Goal: Information Seeking & Learning: Learn about a topic

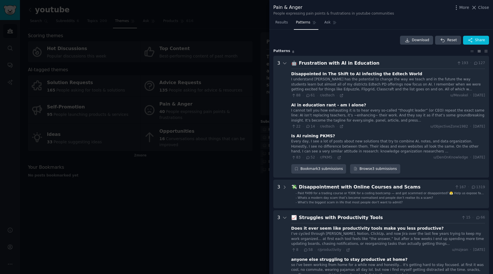
scroll to position [40, 0]
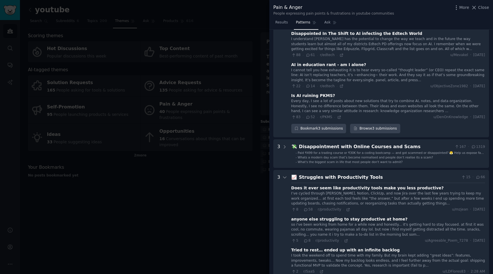
click at [174, 168] on div at bounding box center [246, 137] width 493 height 274
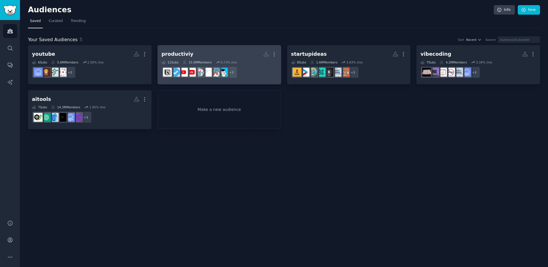
click at [257, 78] on dd "+ 3" at bounding box center [220, 72] width 116 height 16
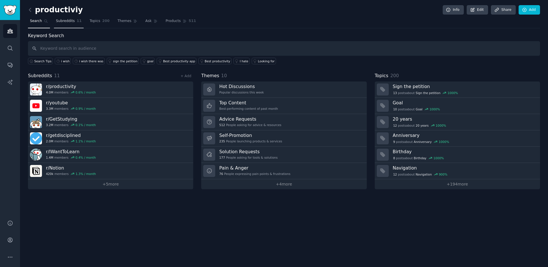
click at [68, 21] on span "Subreddits" at bounding box center [65, 21] width 19 height 5
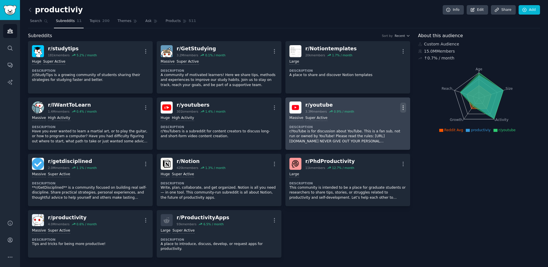
click at [402, 107] on icon "button" at bounding box center [403, 108] width 6 height 6
click at [380, 127] on p "Delete" at bounding box center [380, 130] width 13 height 6
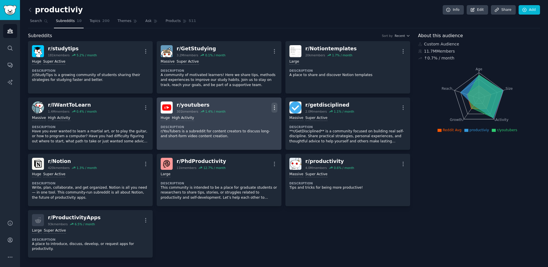
click at [273, 108] on icon "button" at bounding box center [275, 108] width 6 height 6
click at [258, 129] on div "Delete" at bounding box center [251, 129] width 34 height 12
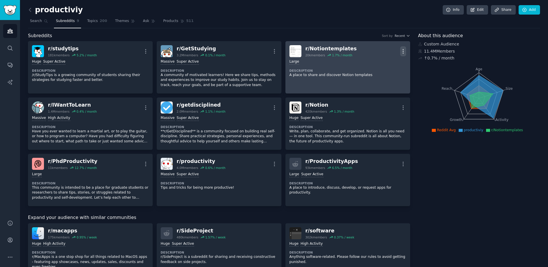
click at [403, 51] on icon "button" at bounding box center [403, 51] width 6 height 6
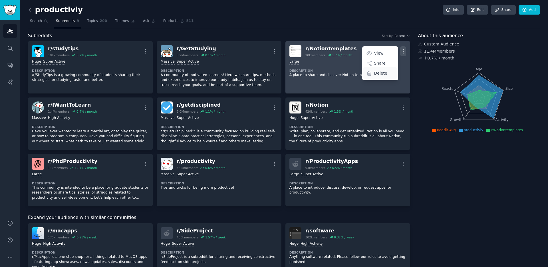
click at [388, 72] on div "Delete" at bounding box center [380, 73] width 34 height 12
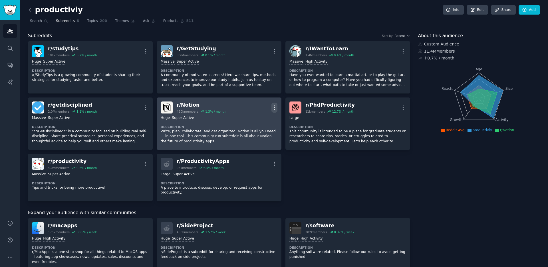
click at [273, 105] on icon "button" at bounding box center [275, 108] width 6 height 6
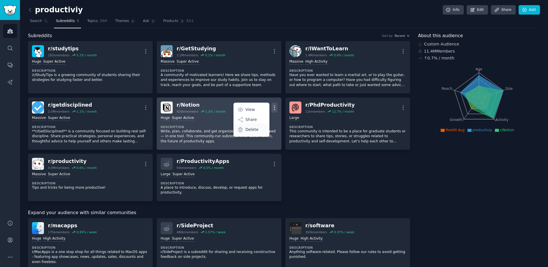
click at [255, 130] on p "Delete" at bounding box center [252, 130] width 13 height 6
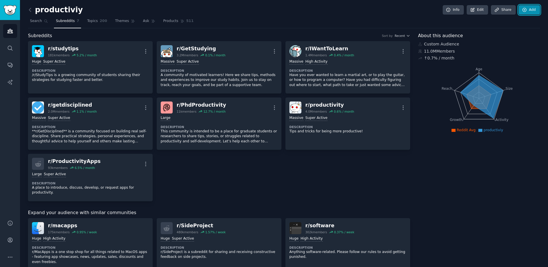
click at [525, 11] on icon at bounding box center [524, 9] width 5 height 5
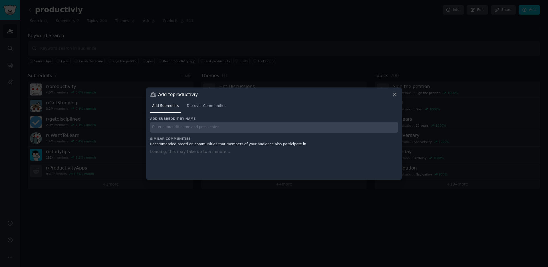
click at [289, 135] on div "Add subreddit by name Similar Communities Recommended based on communities that…" at bounding box center [274, 145] width 248 height 56
paste input "ZenHabits"
click at [289, 128] on div "Add subreddit by name ZenHabits Similar Communities Recommended based on commun…" at bounding box center [274, 145] width 248 height 56
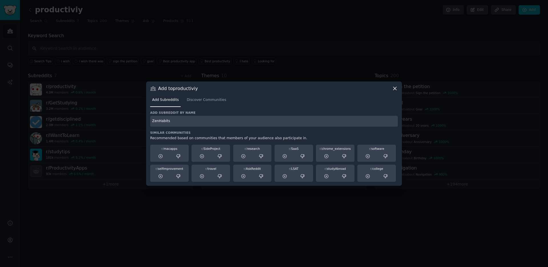
type input "ZenHabits"
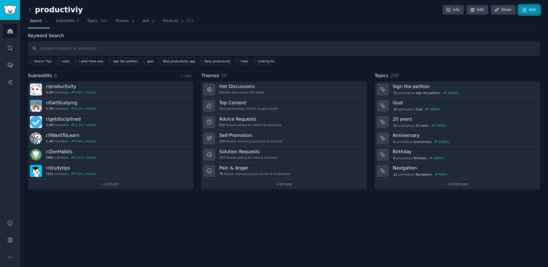
click at [525, 8] on icon at bounding box center [525, 10] width 4 height 4
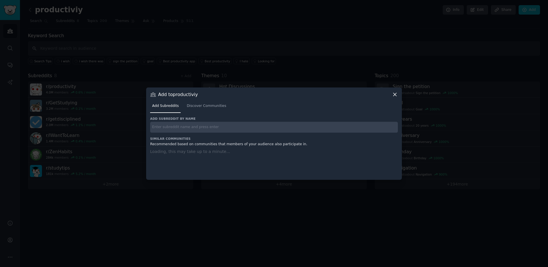
click at [279, 125] on input "text" at bounding box center [274, 127] width 248 height 11
paste input "GetMotivated"
type input "GetMotivated"
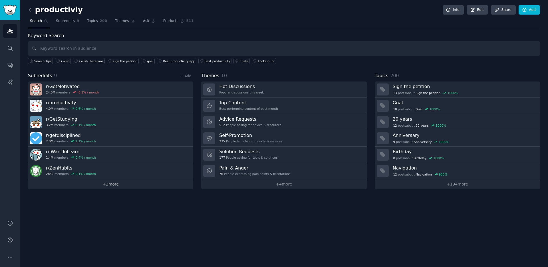
click at [119, 183] on link "+ 3 more" at bounding box center [110, 184] width 165 height 10
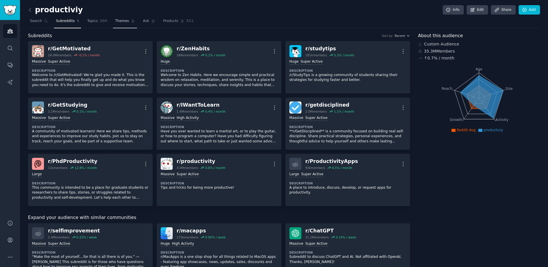
click at [122, 21] on span "Themes" at bounding box center [122, 21] width 14 height 5
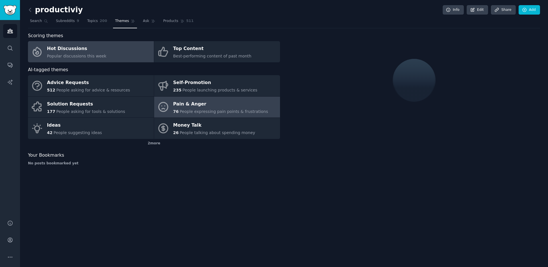
click at [190, 113] on span "People expressing pain points & frustrations" at bounding box center [224, 111] width 89 height 5
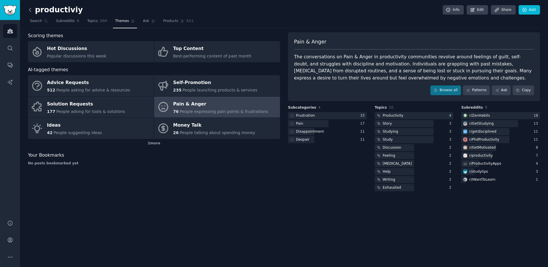
click at [31, 13] on icon at bounding box center [30, 10] width 6 height 6
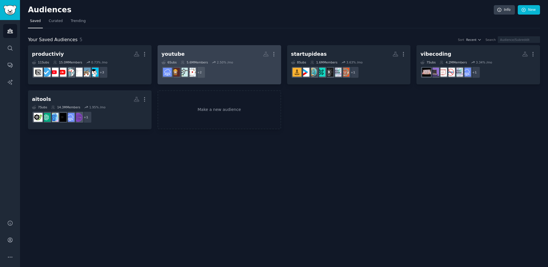
click at [237, 72] on dd "+ 2" at bounding box center [220, 72] width 116 height 16
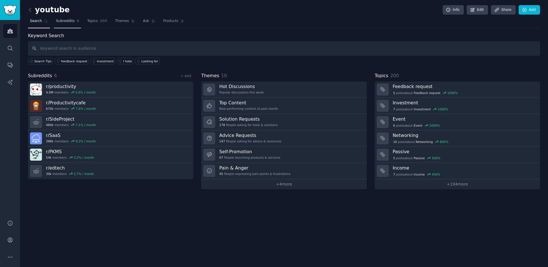
click at [75, 23] on link "Subreddits 6" at bounding box center [67, 23] width 27 height 12
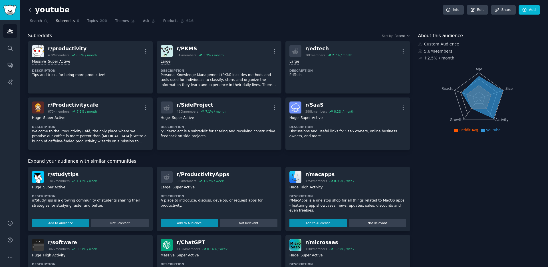
click at [31, 9] on icon at bounding box center [30, 10] width 6 height 6
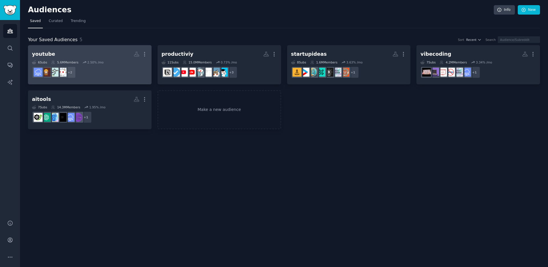
click at [77, 56] on h2 "youtube More" at bounding box center [90, 54] width 116 height 10
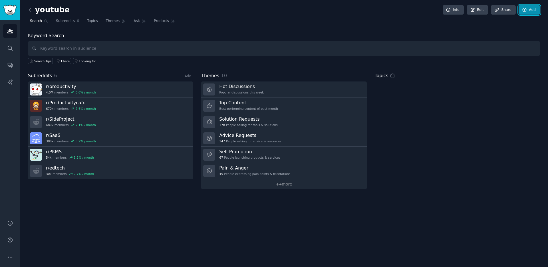
click at [531, 12] on link "Add" at bounding box center [529, 10] width 21 height 10
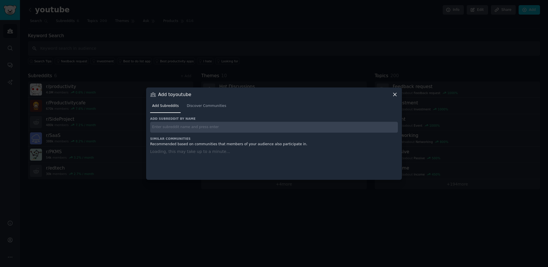
click at [269, 130] on input "text" at bounding box center [274, 127] width 248 height 11
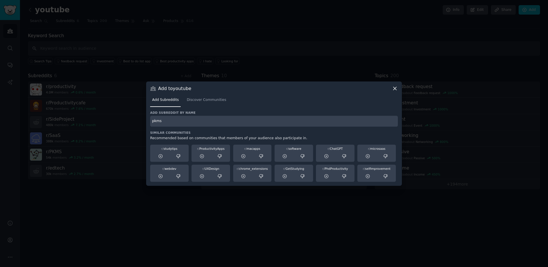
type input "pkms"
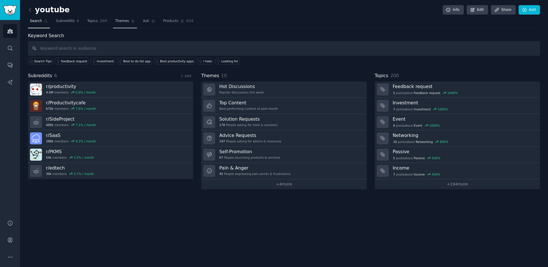
click at [120, 22] on span "Themes" at bounding box center [122, 21] width 14 height 5
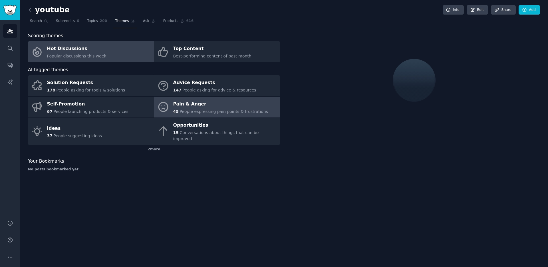
click at [202, 105] on div "Pain & Anger" at bounding box center [220, 103] width 95 height 9
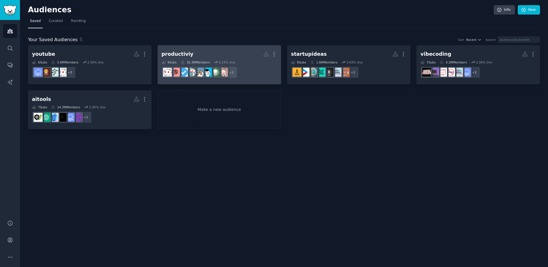
click at [230, 56] on h2 "productiviy More" at bounding box center [220, 54] width 116 height 10
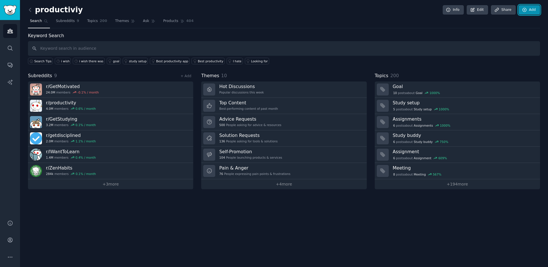
click at [535, 14] on link "Add" at bounding box center [529, 10] width 21 height 10
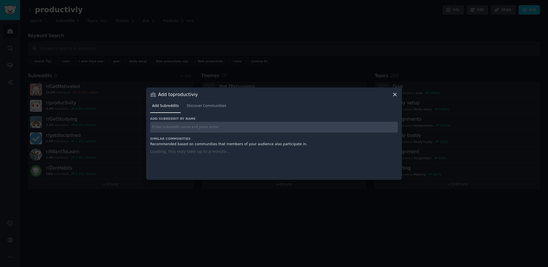
click at [277, 122] on input "text" at bounding box center [274, 127] width 248 height 11
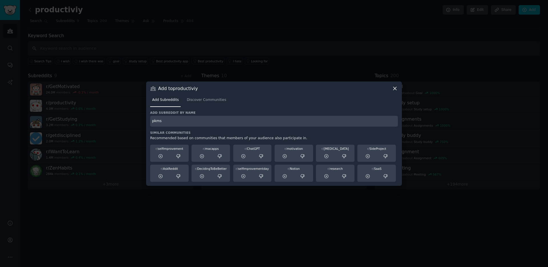
type input "pkms"
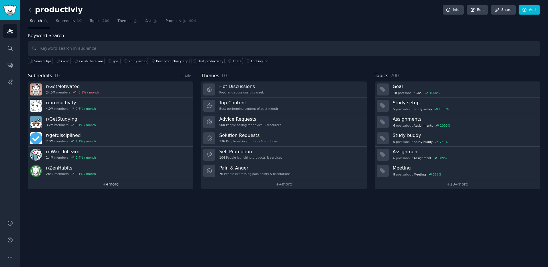
click at [108, 182] on link "+ 4 more" at bounding box center [110, 184] width 165 height 10
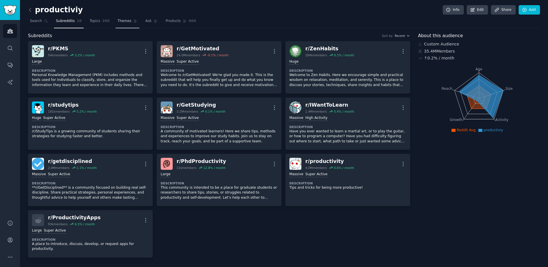
click at [133, 24] on link "Themes" at bounding box center [128, 23] width 24 height 12
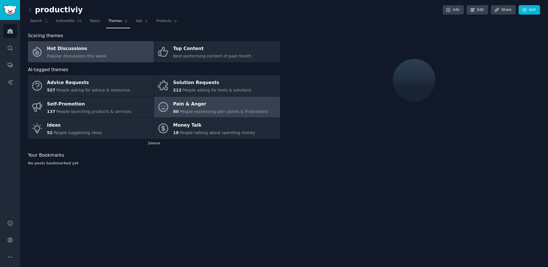
click at [209, 103] on div "Pain & Anger" at bounding box center [220, 103] width 95 height 9
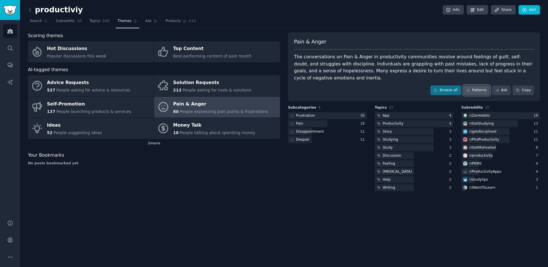
click at [474, 91] on link "Patterns" at bounding box center [476, 90] width 27 height 10
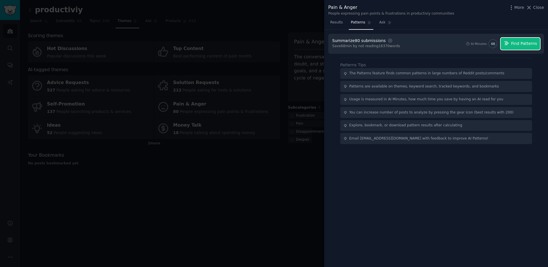
click at [507, 48] on button "Find Patterns" at bounding box center [520, 44] width 39 height 12
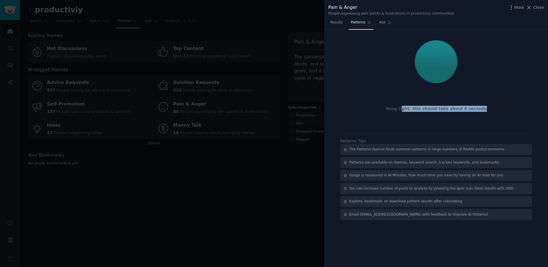
drag, startPoint x: 408, startPoint y: 108, endPoint x: 441, endPoint y: 112, distance: 33.0
click at [441, 112] on div "Hang tight, this should take about 6 seconds" at bounding box center [436, 82] width 216 height 96
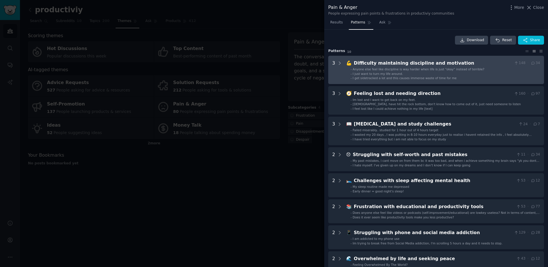
click at [407, 69] on span "Anyone else feel like discipline is way harder when life is just “okay” instead…" at bounding box center [419, 68] width 132 height 3
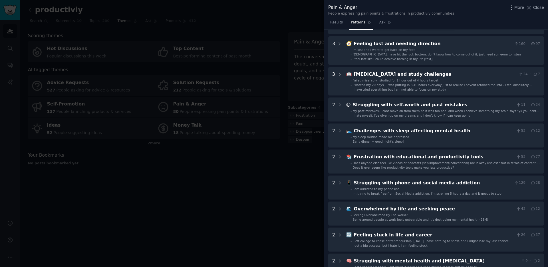
scroll to position [147, 0]
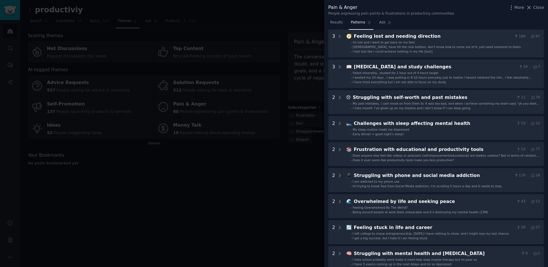
click at [276, 169] on div at bounding box center [274, 133] width 548 height 267
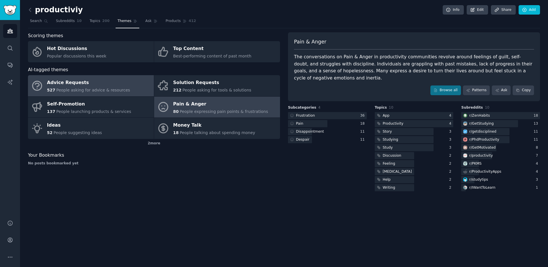
click at [107, 89] on span "People asking for advice & resources" at bounding box center [93, 90] width 74 height 5
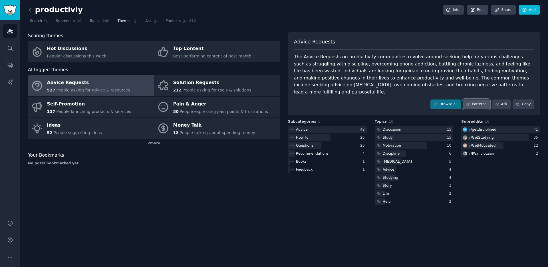
click at [482, 99] on link "Patterns" at bounding box center [476, 104] width 27 height 10
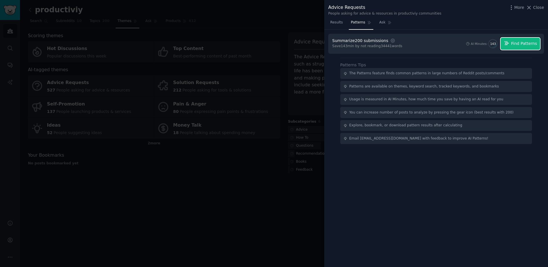
click at [512, 44] on button "Find Patterns" at bounding box center [520, 44] width 39 height 12
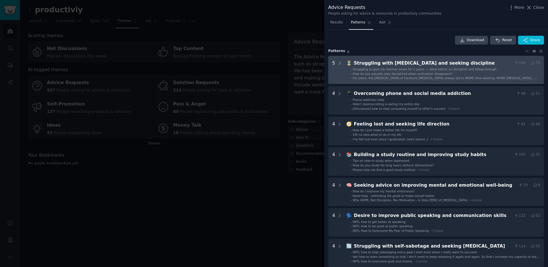
click at [407, 79] on span "For years, the stress and anxiety of hardcore procrastination always led to MOR…" at bounding box center [445, 79] width 185 height 7
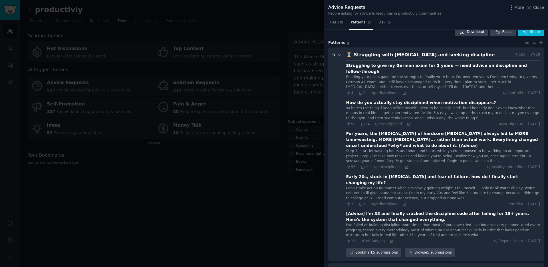
scroll to position [2, 0]
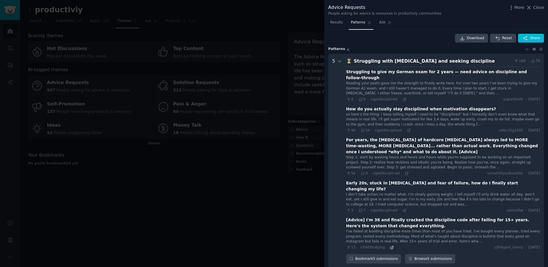
click at [390, 245] on icon at bounding box center [392, 247] width 4 height 4
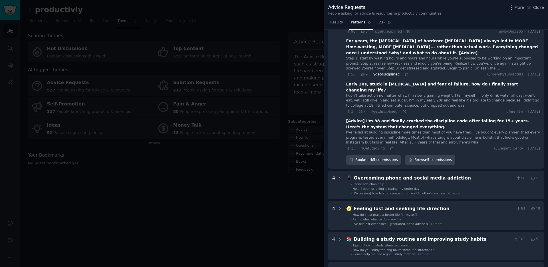
scroll to position [107, 0]
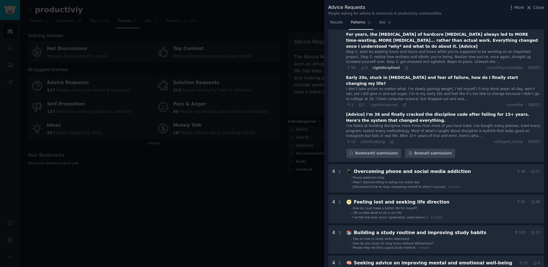
click at [378, 176] on span "Phone addiction help" at bounding box center [368, 177] width 31 height 3
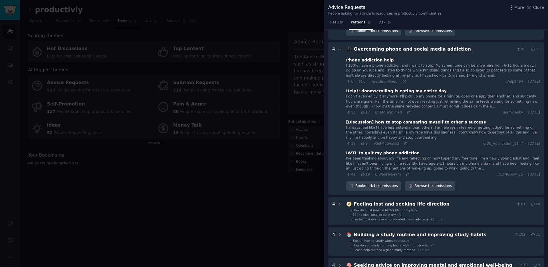
scroll to position [230, 0]
click at [404, 79] on icon at bounding box center [405, 81] width 4 height 4
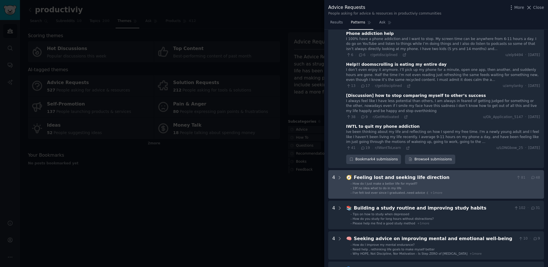
scroll to position [278, 0]
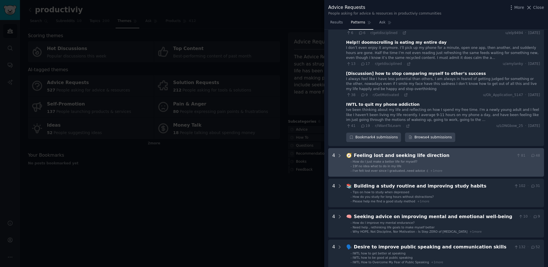
click at [375, 164] on span "19f no idea what to do in my life" at bounding box center [377, 165] width 49 height 3
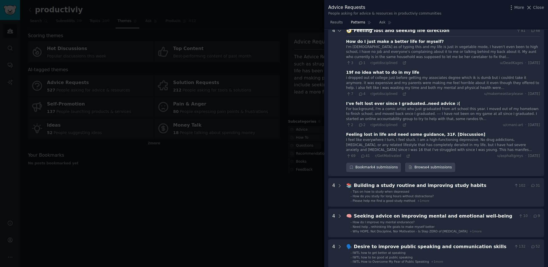
scroll to position [408, 0]
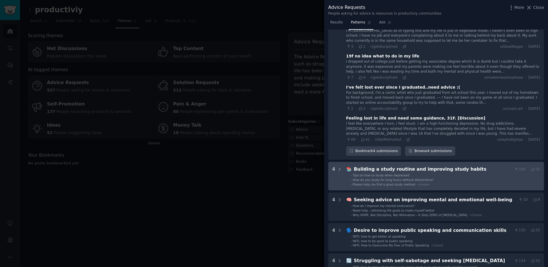
click at [390, 166] on div "Building a study routine and improving study habits" at bounding box center [433, 169] width 158 height 7
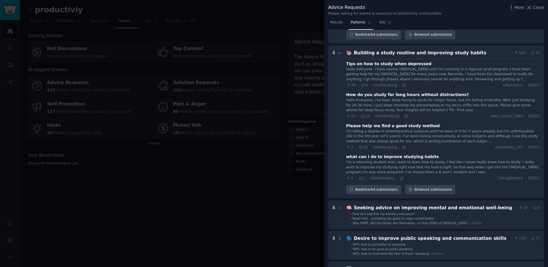
scroll to position [539, 0]
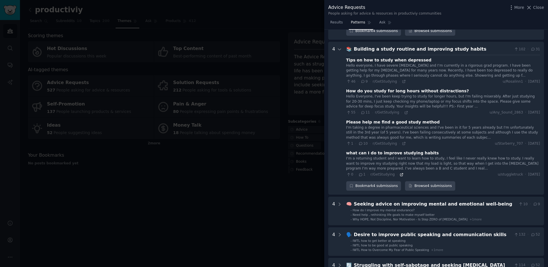
click at [400, 172] on icon at bounding box center [402, 174] width 4 height 4
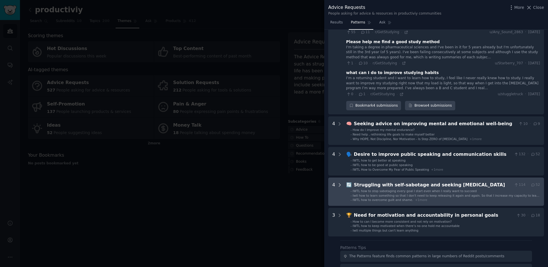
scroll to position [623, 0]
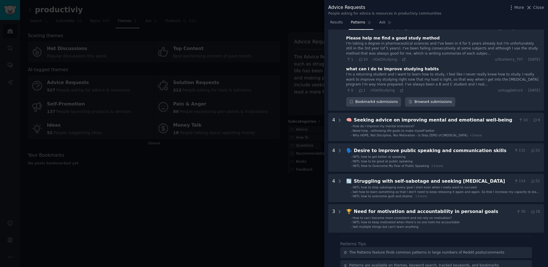
click at [240, 175] on div at bounding box center [274, 133] width 548 height 267
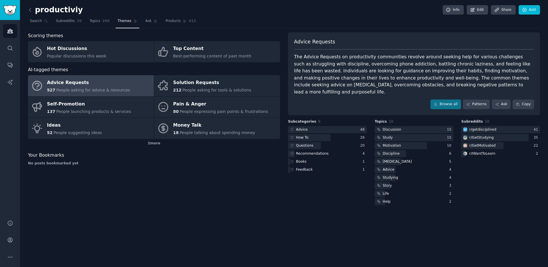
click at [33, 9] on link at bounding box center [31, 9] width 7 height 9
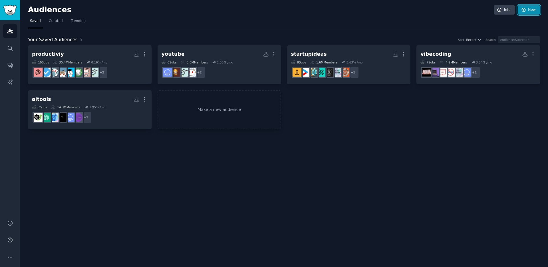
click at [531, 9] on link "New" at bounding box center [529, 10] width 22 height 10
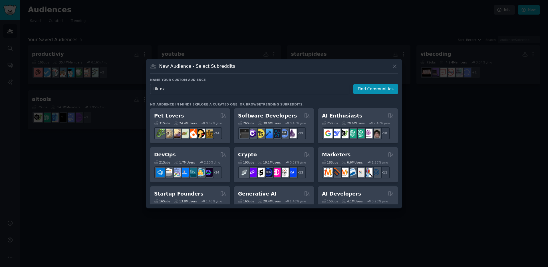
type input "tiktok"
click at [354, 94] on div "Name your custom audience Audience Name tiktok Find Communities No audience in …" at bounding box center [274, 141] width 248 height 127
click at [360, 93] on button "Find Communities" at bounding box center [376, 89] width 45 height 11
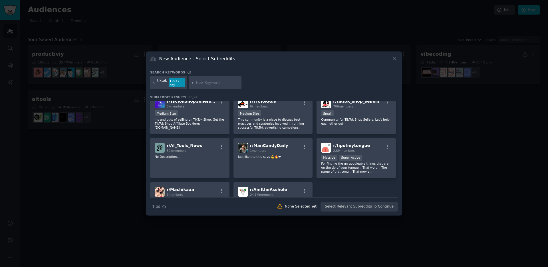
scroll to position [266, 0]
